Goal: Obtain resource: Download file/media

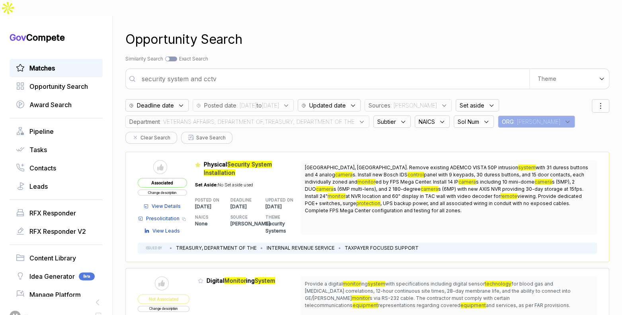
click at [60, 63] on link "Matches" at bounding box center [56, 68] width 80 height 10
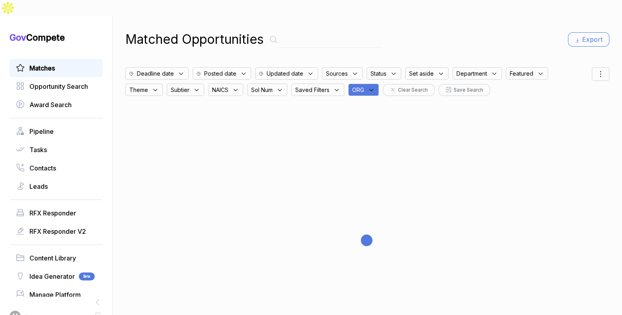
drag, startPoint x: 374, startPoint y: 73, endPoint x: 378, endPoint y: 78, distance: 6.2
click at [375, 86] on icon at bounding box center [371, 89] width 7 height 7
click at [385, 102] on input "text" at bounding box center [402, 110] width 94 height 17
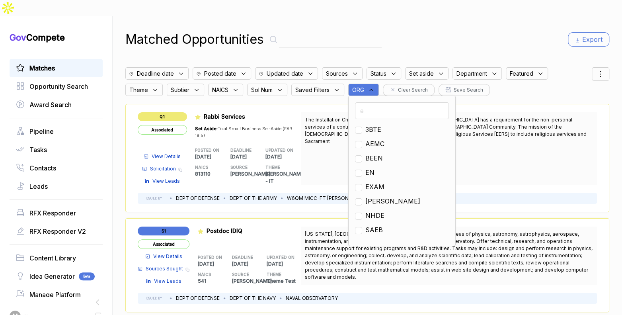
drag, startPoint x: 373, startPoint y: 155, endPoint x: 415, endPoint y: 102, distance: 66.9
click at [374, 167] on span "EN" at bounding box center [369, 172] width 9 height 10
checkbox input "true"
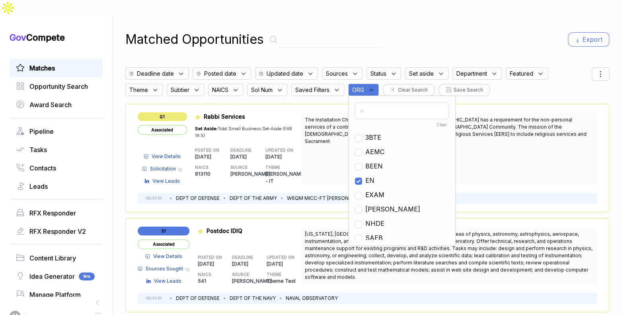
drag, startPoint x: 483, startPoint y: 25, endPoint x: 537, endPoint y: 34, distance: 54.4
click at [495, 30] on div "Matched Opportunities Export" at bounding box center [367, 39] width 484 height 19
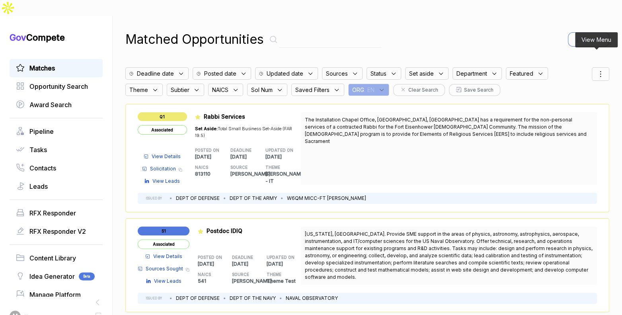
drag, startPoint x: 593, startPoint y: 62, endPoint x: 592, endPoint y: 66, distance: 4.0
click at [596, 69] on icon at bounding box center [601, 74] width 10 height 10
click at [574, 102] on span "Sorting" at bounding box center [573, 106] width 19 height 8
click at [563, 113] on div at bounding box center [563, 115] width 12 height 5
checkbox input "true"
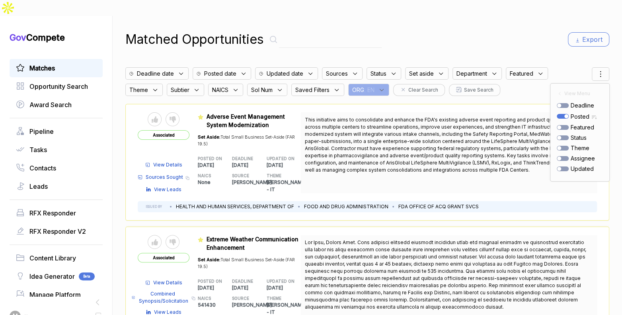
click at [519, 30] on div "Matched Opportunities Export" at bounding box center [367, 39] width 484 height 19
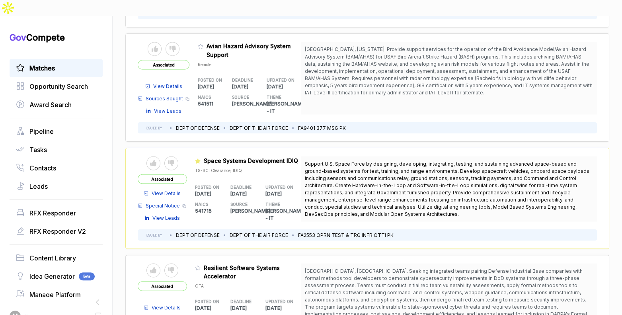
scroll to position [895, 0]
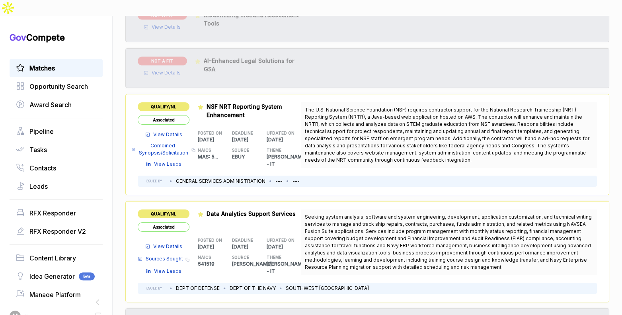
scroll to position [2536, 0]
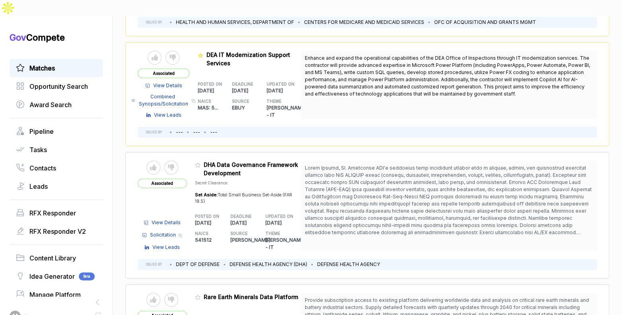
scroll to position [403, 0]
